Goal: Find specific page/section: Find specific page/section

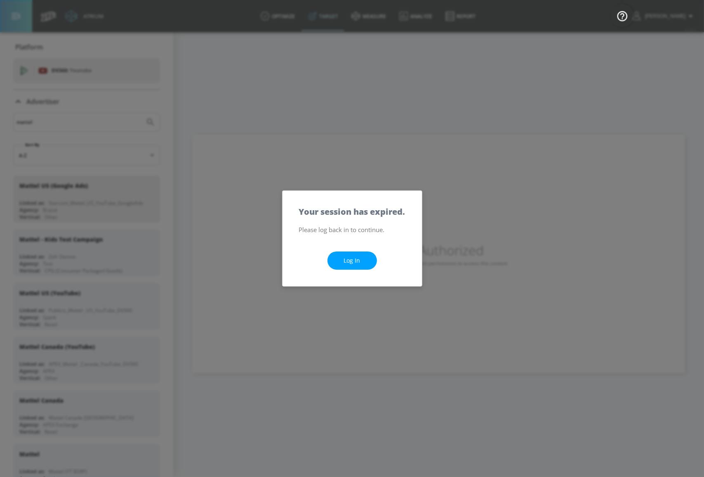
scroll to position [112, 0]
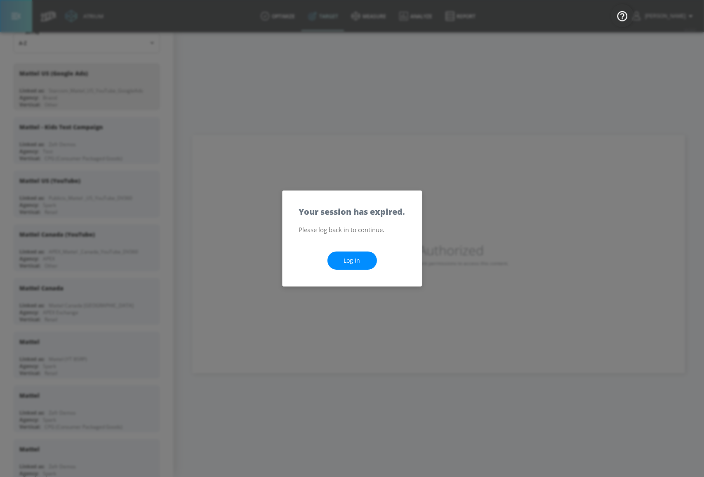
click at [365, 254] on link "Log In" at bounding box center [353, 260] width 50 height 19
click at [330, 192] on div "Your session has expired." at bounding box center [352, 207] width 139 height 33
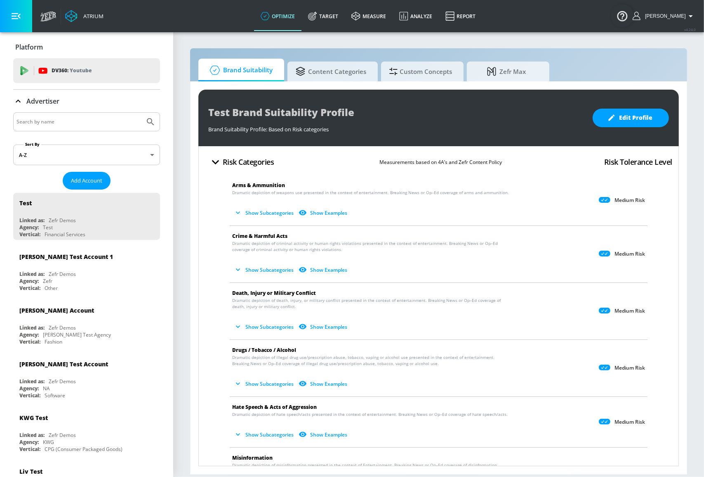
click at [105, 120] on input "Search by name" at bounding box center [79, 121] width 125 height 11
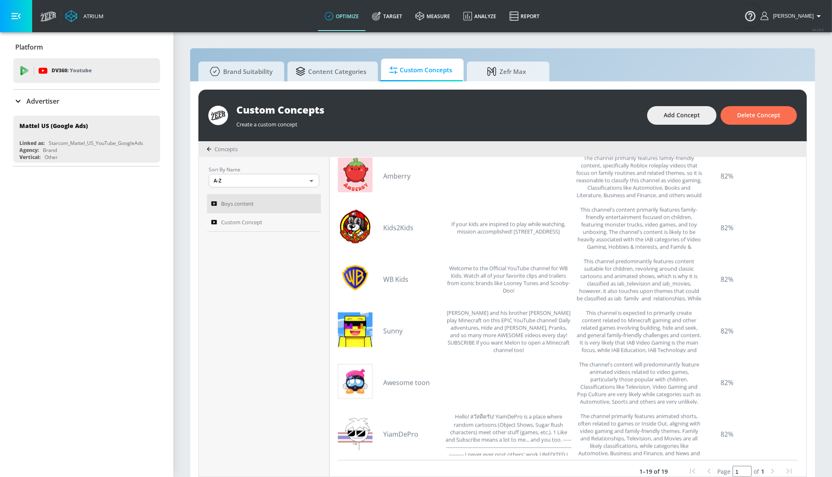
scroll to position [268, 0]
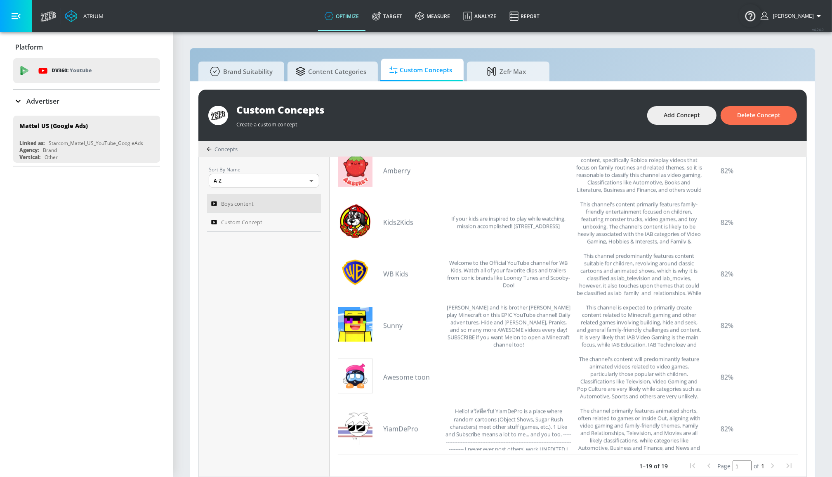
click at [584, 464] on div "Page 1 of 1" at bounding box center [741, 465] width 113 height 17
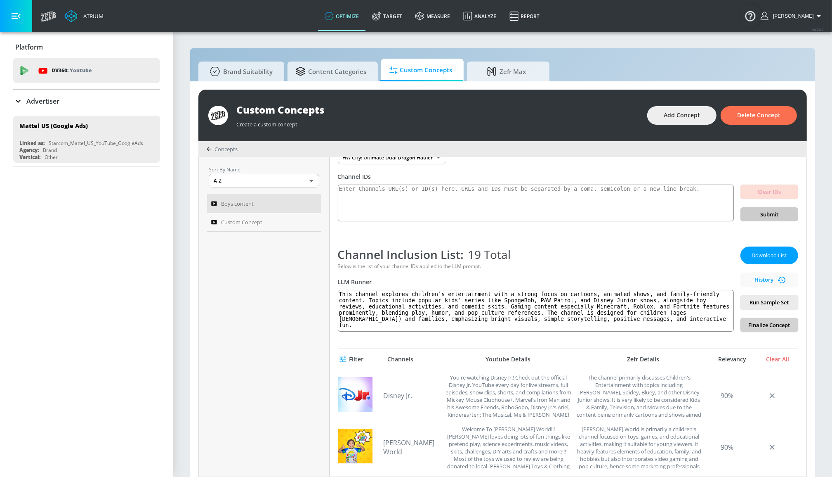
scroll to position [0, 0]
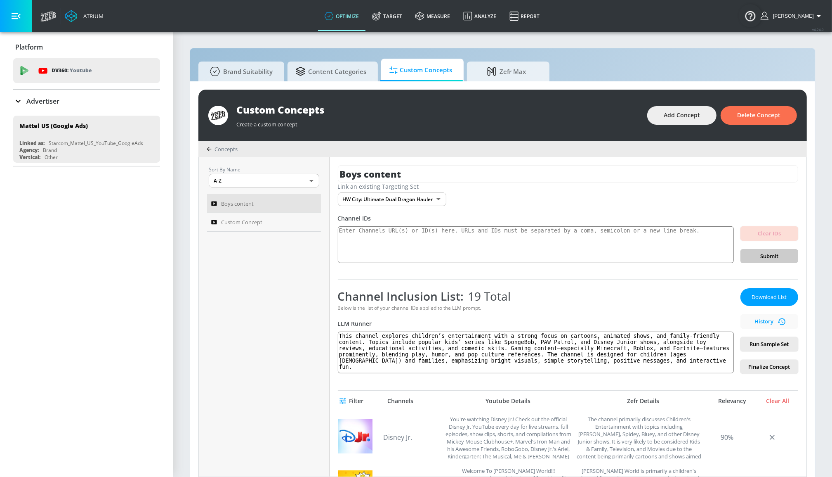
click at [56, 103] on p "Advertiser" at bounding box center [42, 101] width 33 height 9
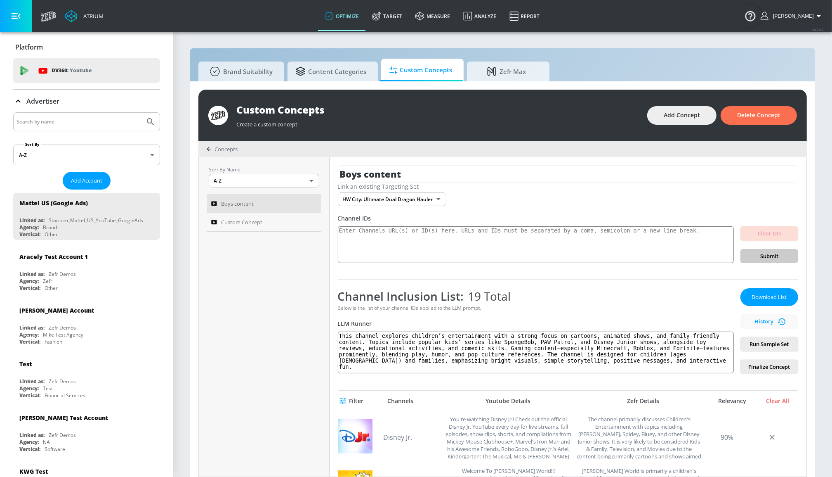
click at [70, 114] on div at bounding box center [86, 121] width 147 height 19
click at [93, 124] on input "Search by name" at bounding box center [79, 121] width 125 height 11
click at [142, 113] on button "Submit Search" at bounding box center [151, 122] width 18 height 18
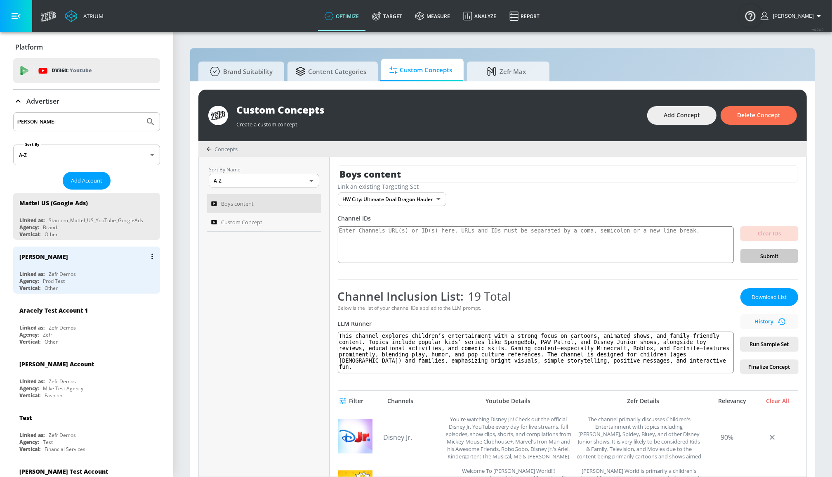
click at [67, 271] on div "Zefr Demos" at bounding box center [62, 273] width 27 height 7
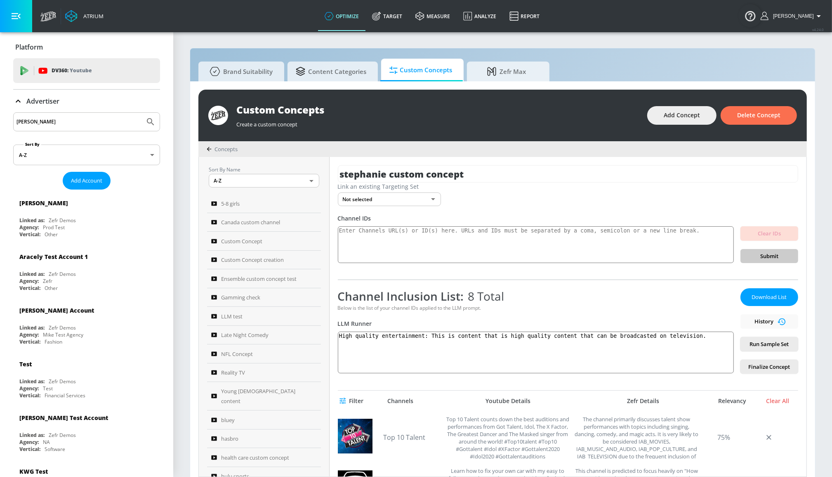
click at [521, 309] on div "Below is the list of your channel IDs applied to the LLM prompt." at bounding box center [536, 307] width 396 height 7
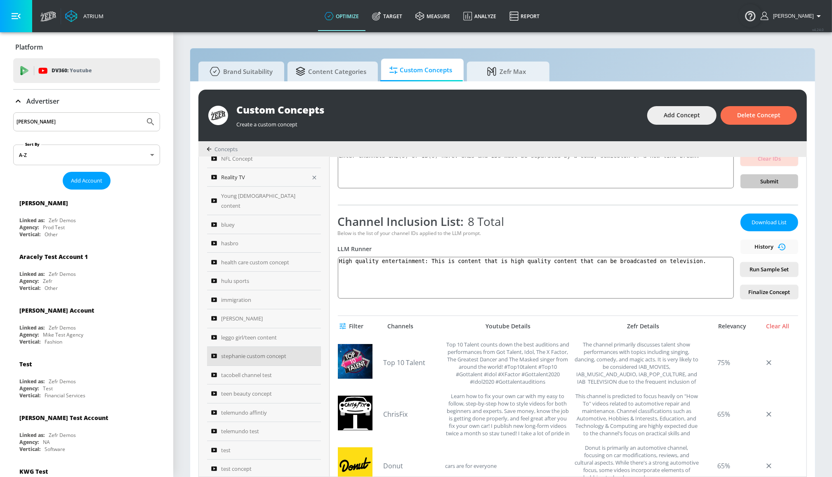
scroll to position [208, 0]
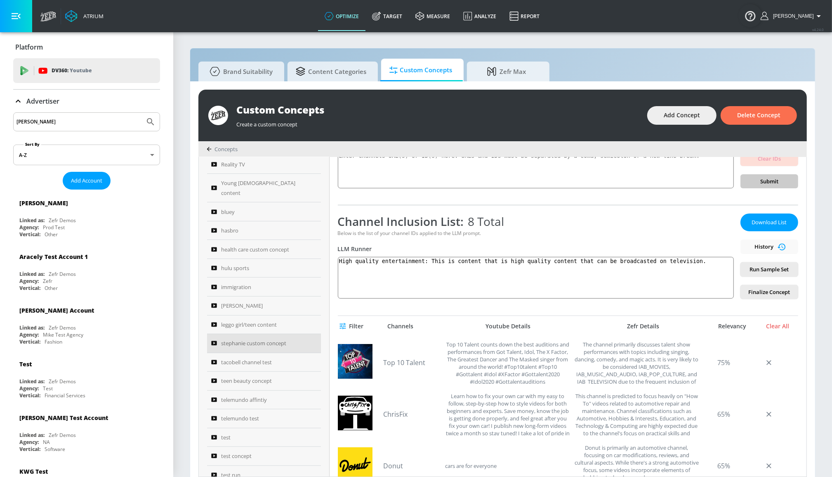
drag, startPoint x: 64, startPoint y: 125, endPoint x: 38, endPoint y: 123, distance: 26.5
click at [37, 123] on div "[PERSON_NAME]" at bounding box center [86, 121] width 147 height 19
drag, startPoint x: 40, startPoint y: 123, endPoint x: -25, endPoint y: 128, distance: 64.6
click at [0, 128] on html "Atrium optimize Target measure Analyze Report optimize Target measure Analyze R…" at bounding box center [416, 242] width 832 height 485
type input "airbnb"
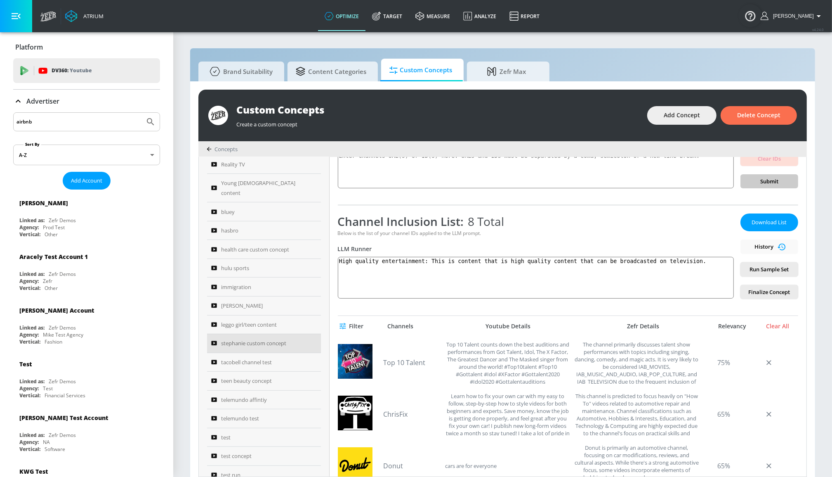
click at [142, 113] on button "Submit Search" at bounding box center [151, 122] width 18 height 18
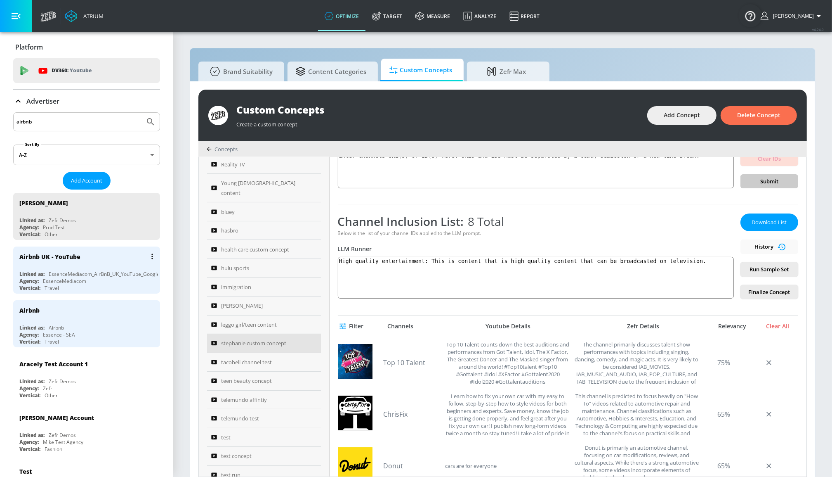
click at [96, 270] on div "EssenceMediacom_AirBnB_UK_YouTube_GoogleAds" at bounding box center [109, 273] width 120 height 7
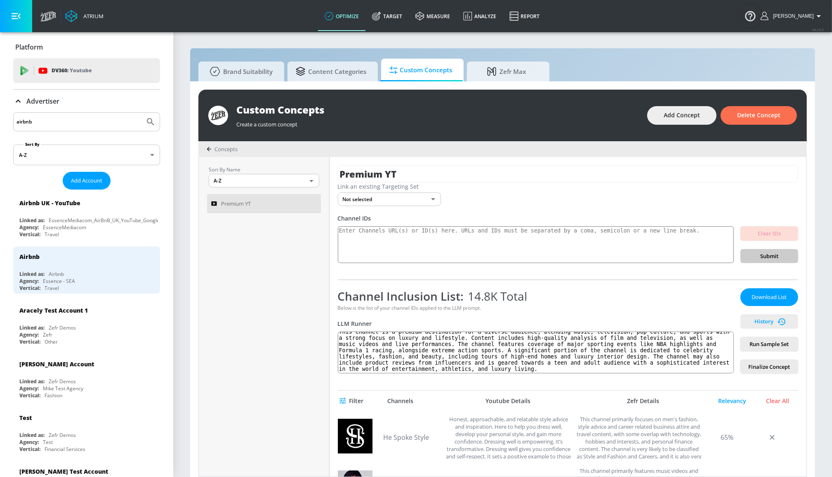
click at [584, 325] on span "History" at bounding box center [769, 320] width 51 height 9
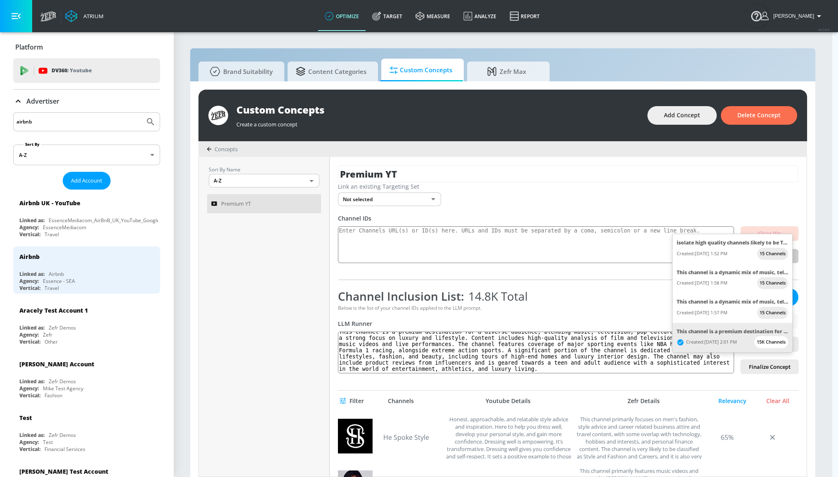
click at [584, 314] on div at bounding box center [419, 238] width 838 height 477
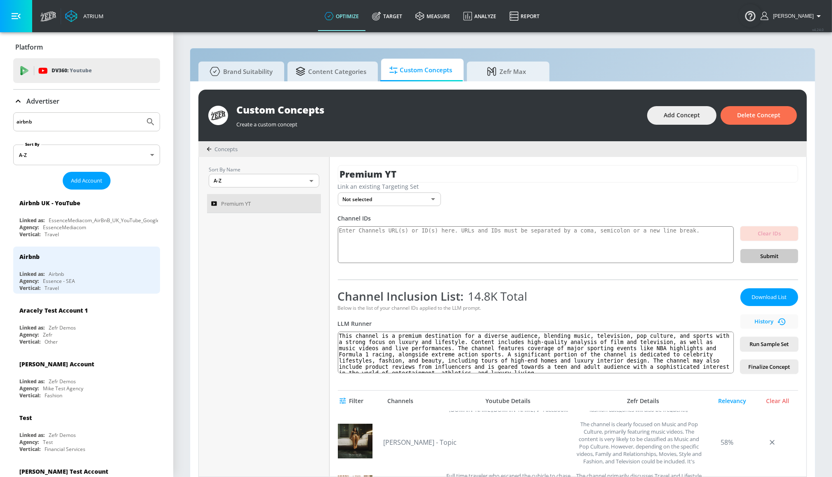
click at [87, 123] on input "airbnb" at bounding box center [79, 121] width 125 height 11
click at [0, 116] on html "Atrium optimize Target measure Analyze Report optimize Target measure Analyze R…" at bounding box center [416, 242] width 832 height 485
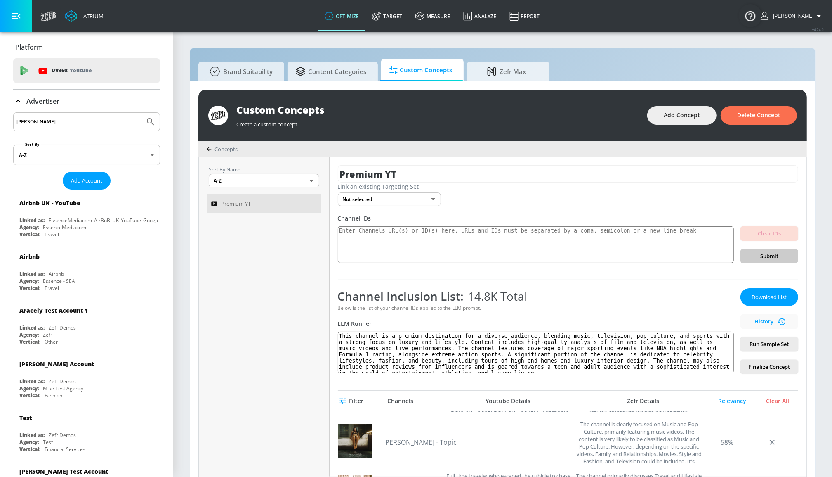
type input "[PERSON_NAME]"
click at [142, 113] on button "Submit Search" at bounding box center [151, 122] width 18 height 18
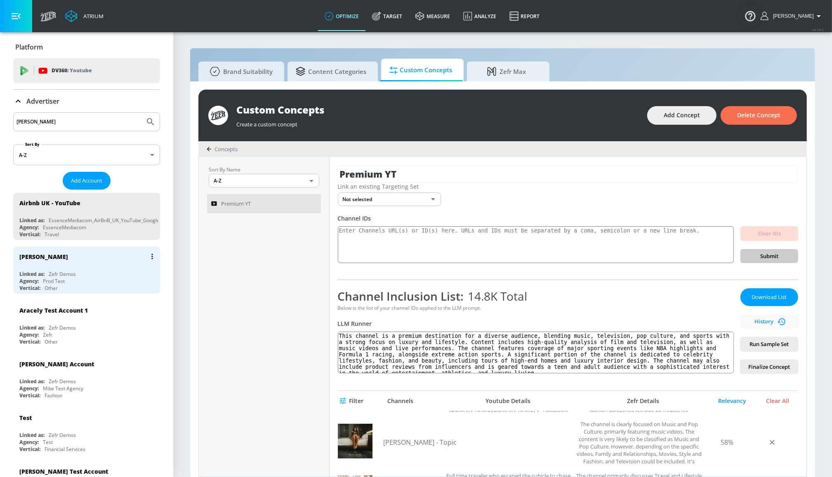
click at [60, 263] on div "[PERSON_NAME]" at bounding box center [88, 256] width 139 height 20
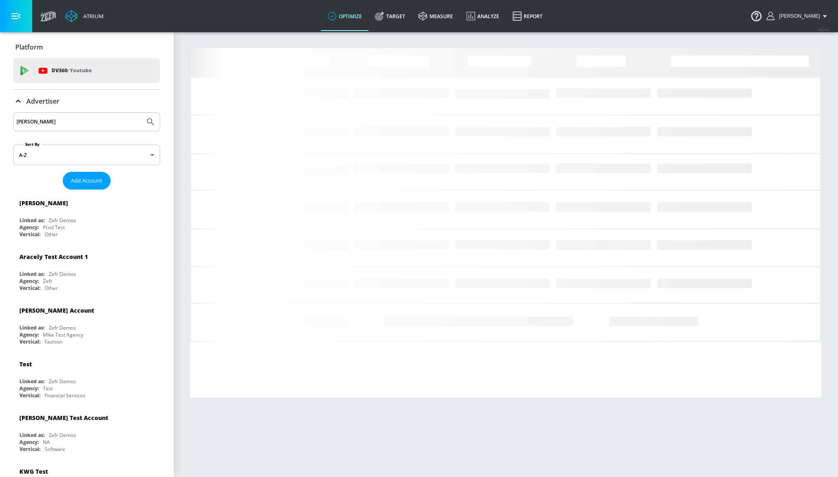
click at [53, 119] on input "[PERSON_NAME]" at bounding box center [79, 121] width 125 height 11
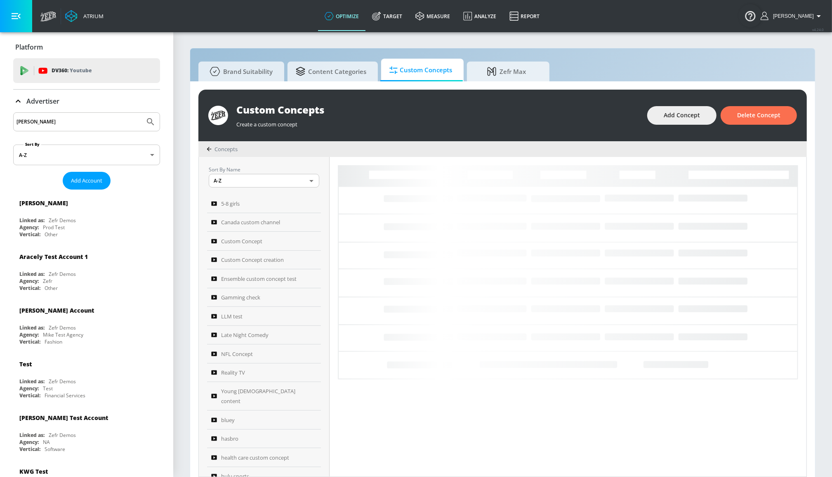
click at [33, 120] on input "[PERSON_NAME]" at bounding box center [79, 121] width 125 height 11
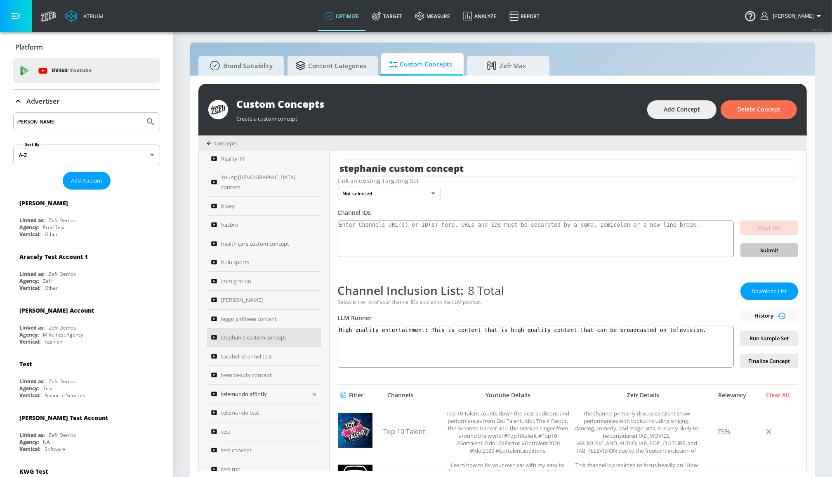
scroll to position [8, 0]
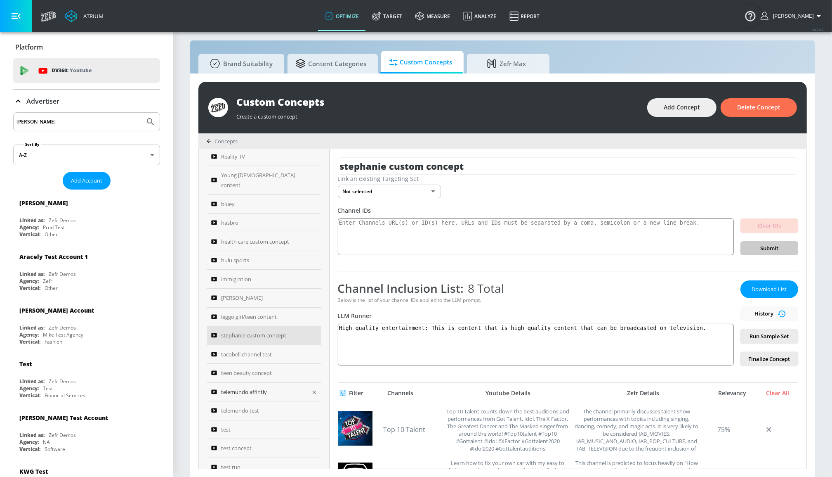
click at [259, 387] on span "telemundo affintiy" at bounding box center [244, 392] width 46 height 10
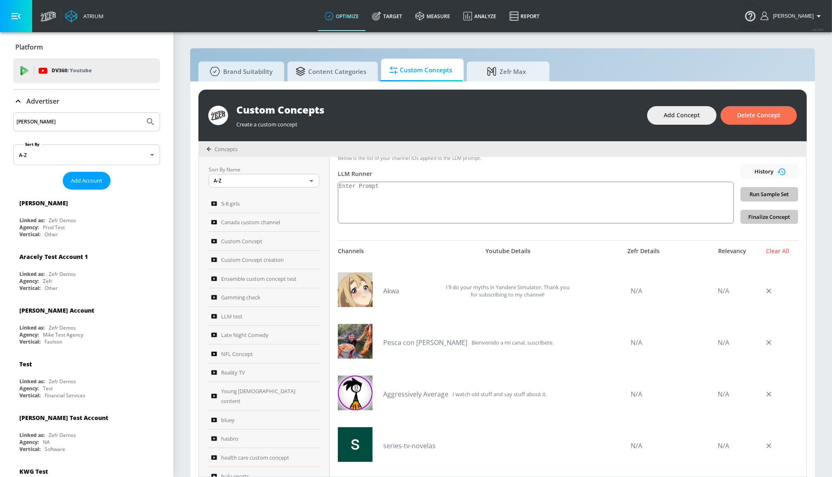
scroll to position [1913, 0]
